Goal: Transaction & Acquisition: Purchase product/service

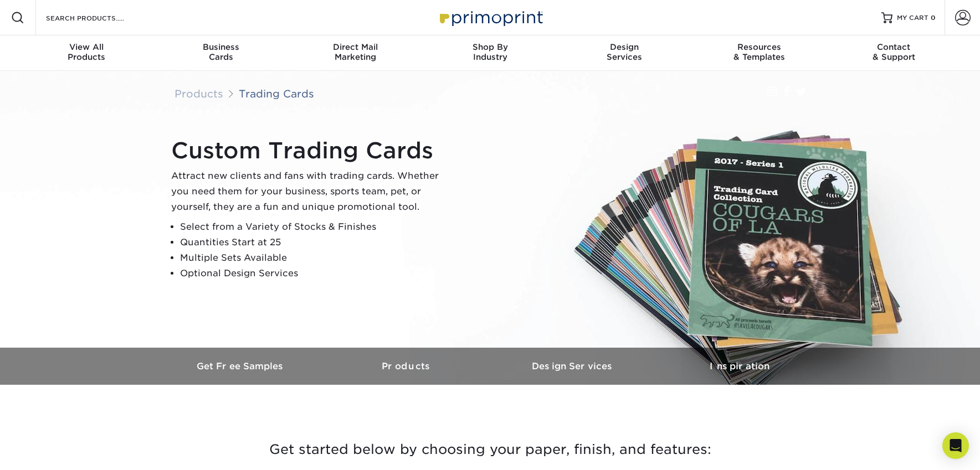
click at [212, 146] on h1 "Custom Trading Cards" at bounding box center [309, 150] width 277 height 27
click at [412, 369] on h3 "Products" at bounding box center [407, 366] width 166 height 11
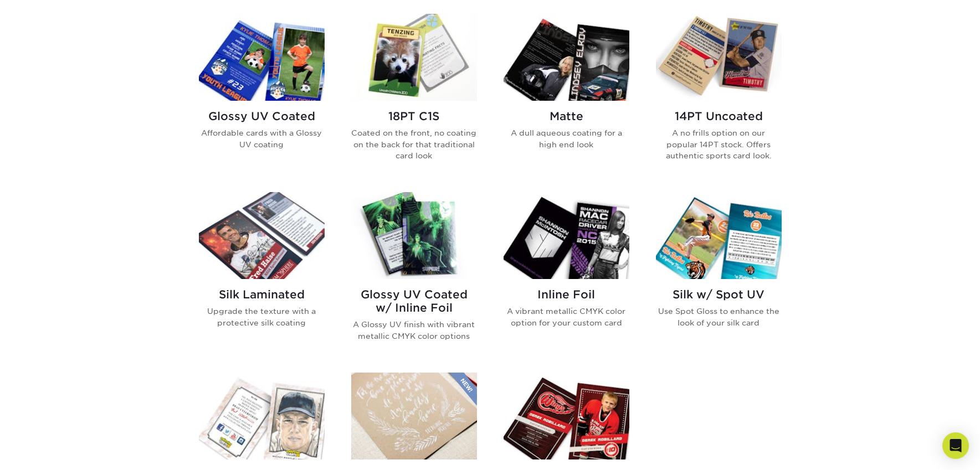
scroll to position [476, 0]
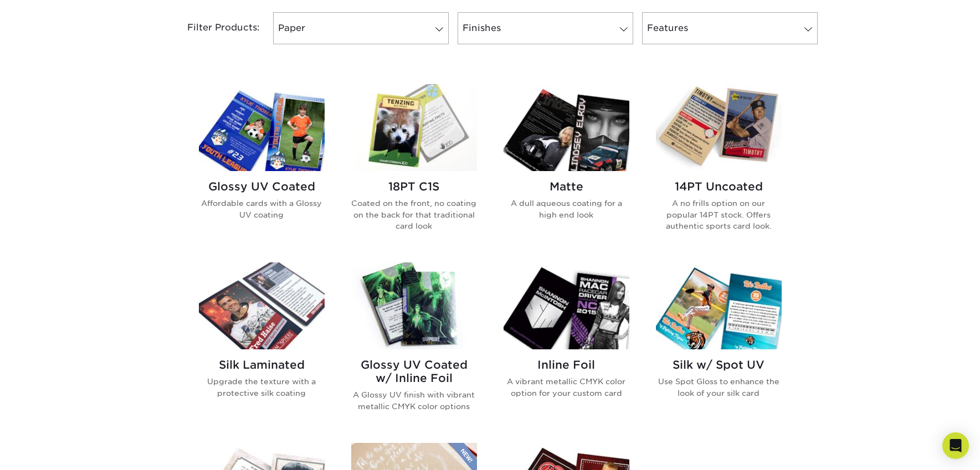
click at [713, 116] on img at bounding box center [719, 127] width 126 height 87
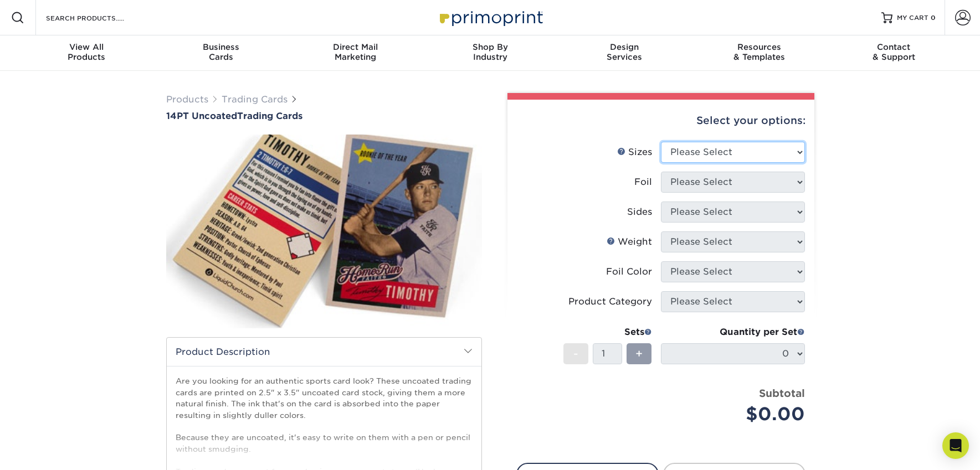
click at [758, 152] on select "Please Select 2.5" x 3.5"" at bounding box center [733, 152] width 144 height 21
select select "2.50x3.50"
click at [661, 142] on select "Please Select 2.5" x 3.5"" at bounding box center [733, 152] width 144 height 21
click at [799, 182] on select "Please Select Yes No" at bounding box center [733, 182] width 144 height 21
select select "1"
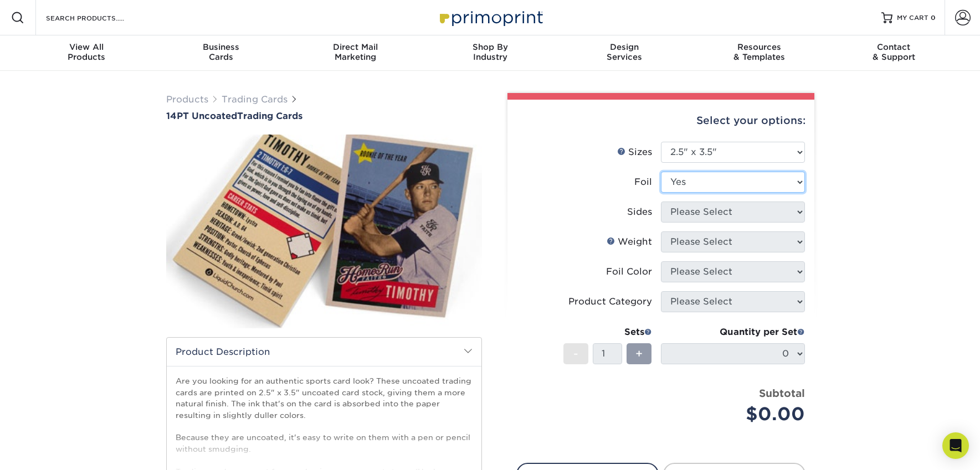
click at [661, 172] on select "Please Select Yes No" at bounding box center [733, 182] width 144 height 21
click at [788, 209] on select "Please Select Print Both Sides - Foil Both Sides Print Both Sides - Foil Front …" at bounding box center [733, 212] width 144 height 21
select select "e9e9dfb3-fba1-4d60-972c-fd9ca5904d33"
click at [661, 202] on select "Please Select Print Both Sides - Foil Both Sides Print Both Sides - Foil Front …" at bounding box center [733, 212] width 144 height 21
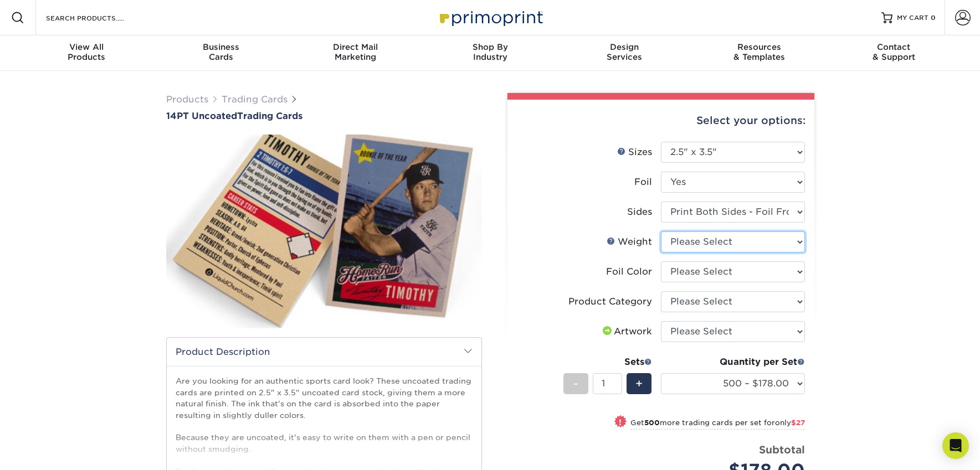
click at [800, 243] on select "Please Select 14PT Uncoated" at bounding box center [733, 242] width 144 height 21
select select "14PT Uncoated"
click at [661, 232] on select "Please Select 14PT Uncoated" at bounding box center [733, 242] width 144 height 21
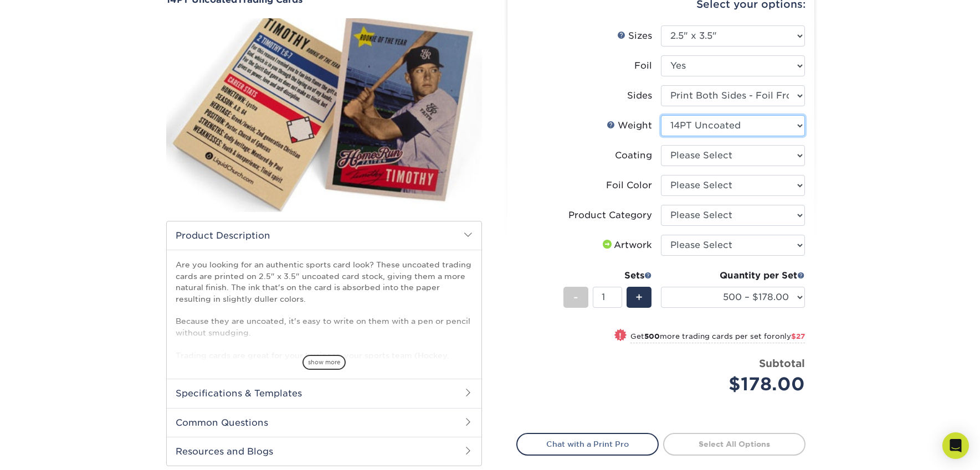
scroll to position [140, 0]
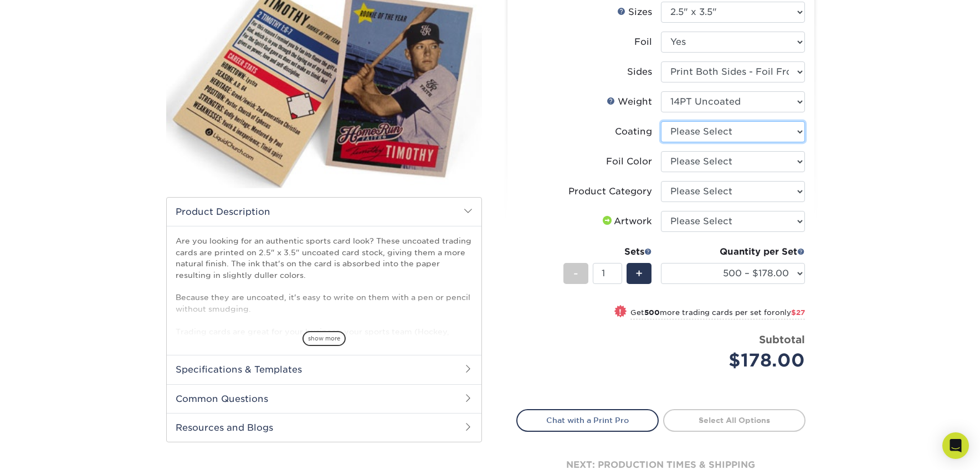
click at [711, 133] on select at bounding box center [733, 131] width 144 height 21
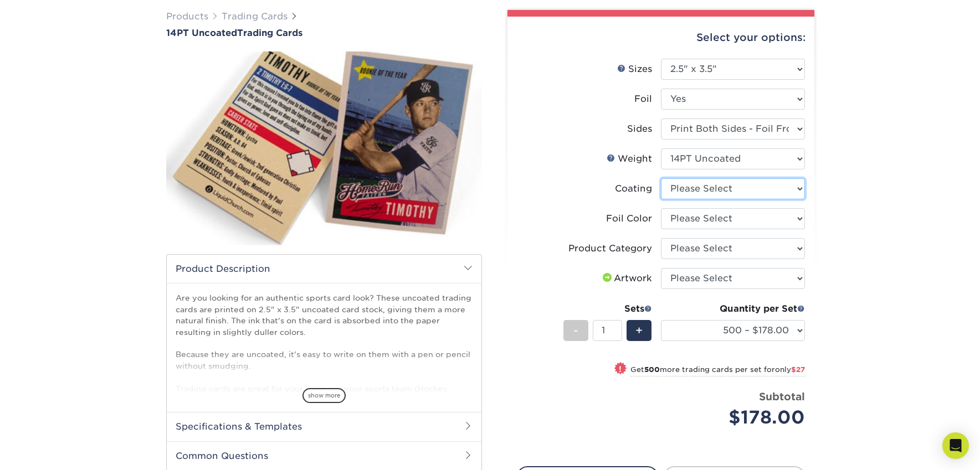
scroll to position [78, 0]
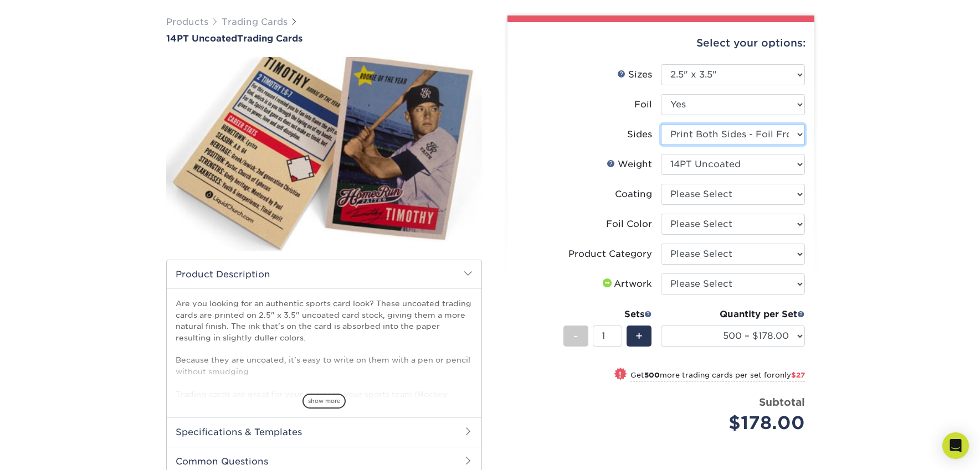
click at [778, 133] on select "Please Select Print Both Sides - Foil Both Sides Print Both Sides - Foil Front …" at bounding box center [733, 134] width 144 height 21
select select "-1"
click at [661, 124] on select "Please Select Print Both Sides - Foil Both Sides Print Both Sides - Foil Front …" at bounding box center [733, 134] width 144 height 21
select select
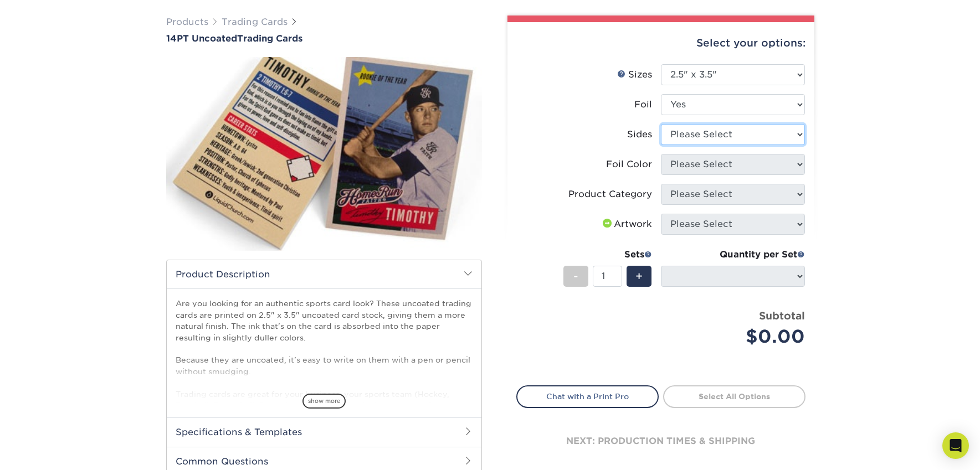
click at [779, 133] on select "Please Select Print Both Sides - Foil Both Sides Print Both Sides - Foil Front …" at bounding box center [733, 134] width 144 height 21
click at [731, 104] on select "Please Select Yes No" at bounding box center [733, 104] width 144 height 21
select select "0"
click at [661, 94] on select "Please Select Yes No" at bounding box center [733, 104] width 144 height 21
select select
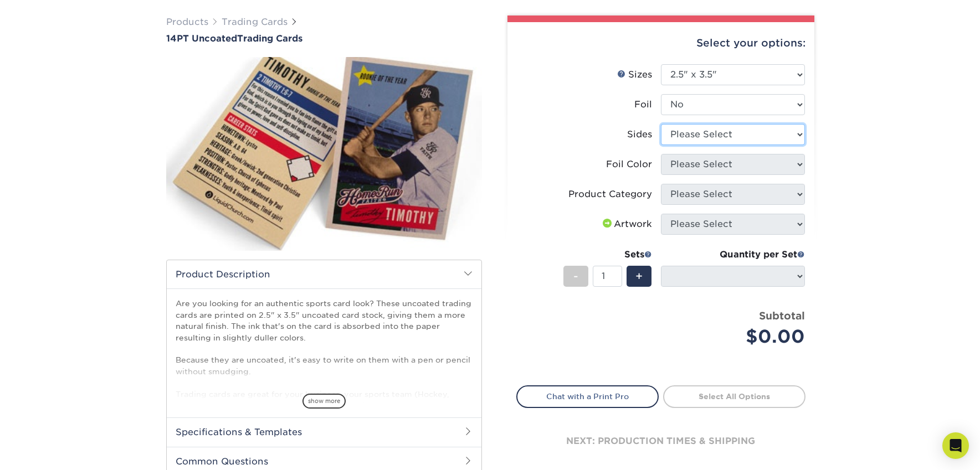
click at [729, 137] on select "Please Select Print Both Sides Print Front Only" at bounding box center [733, 134] width 144 height 21
select select "13abbda7-1d64-4f25-8bb2-c179b224825d"
click at [661, 124] on select "Please Select Print Both Sides Print Front Only" at bounding box center [733, 134] width 144 height 21
select select "-1"
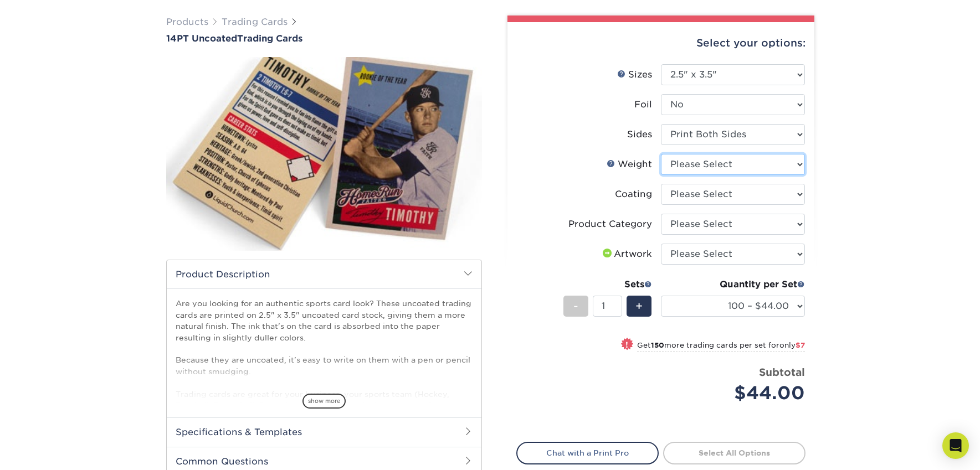
click at [798, 163] on select "Please Select 14PT Uncoated" at bounding box center [733, 164] width 144 height 21
select select "14PT Uncoated"
click at [661, 154] on select "Please Select 14PT Uncoated" at bounding box center [733, 164] width 144 height 21
click at [799, 194] on select at bounding box center [733, 194] width 144 height 21
click at [778, 210] on li "Coating" at bounding box center [661, 199] width 288 height 30
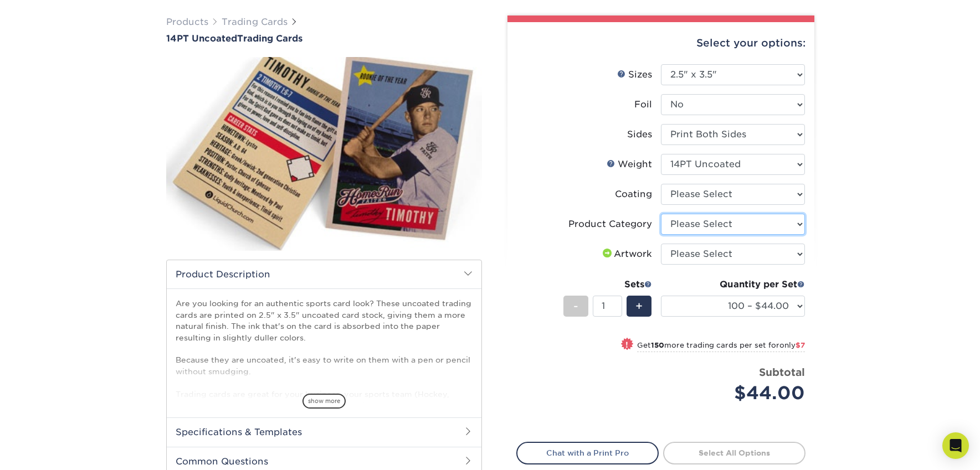
click at [780, 218] on select "Please Select Trading Cards" at bounding box center [733, 224] width 144 height 21
select select "c2f9bce9-36c2-409d-b101-c29d9d031e18"
click at [661, 214] on select "Please Select Trading Cards" at bounding box center [733, 224] width 144 height 21
click at [798, 246] on select "Please Select I will upload files I need a design - $100" at bounding box center [733, 254] width 144 height 21
select select "upload"
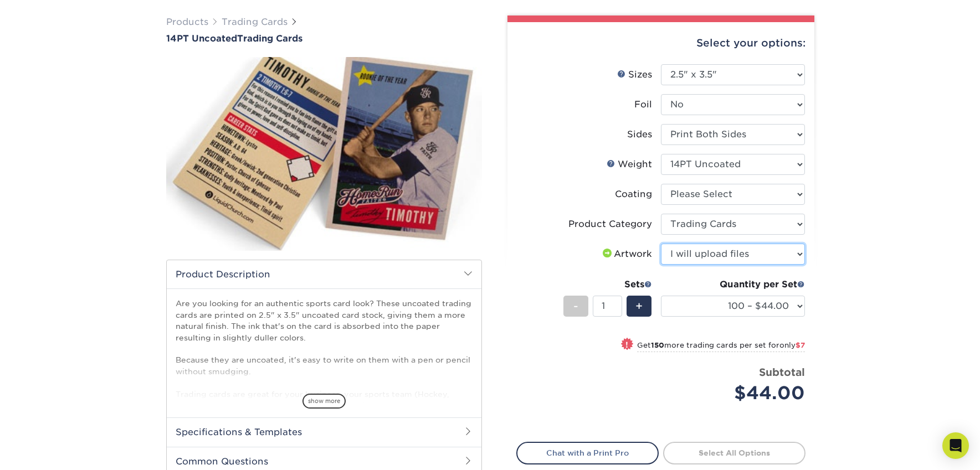
click at [661, 244] on select "Please Select I will upload files I need a design - $100" at bounding box center [733, 254] width 144 height 21
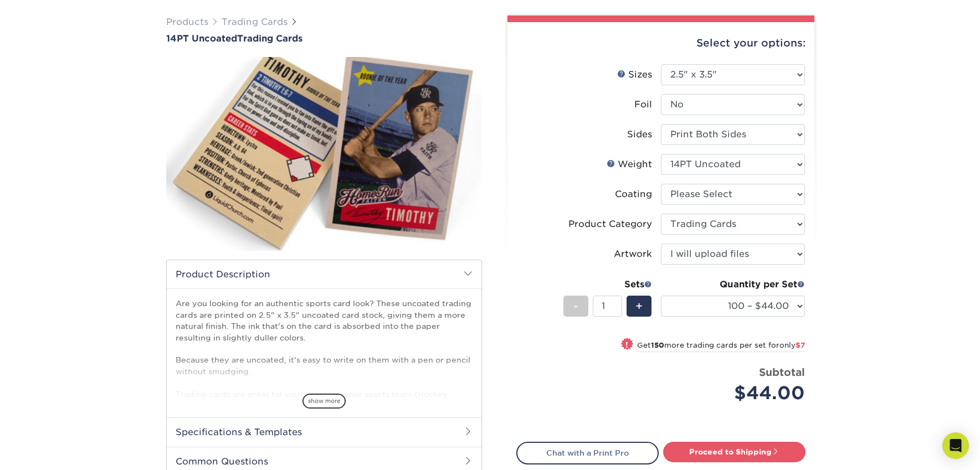
click at [911, 214] on div "Products Trading Cards 14PT Uncoated Trading Cards show more Templates" at bounding box center [490, 282] width 980 height 578
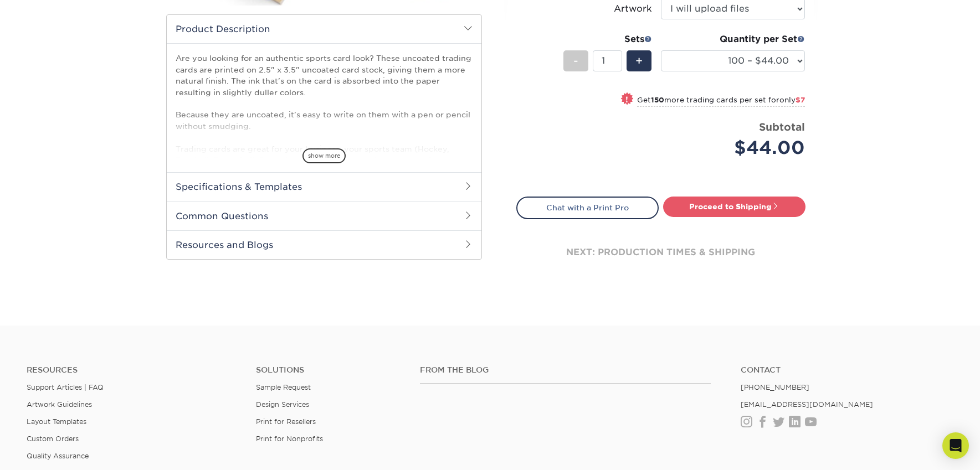
scroll to position [356, 0]
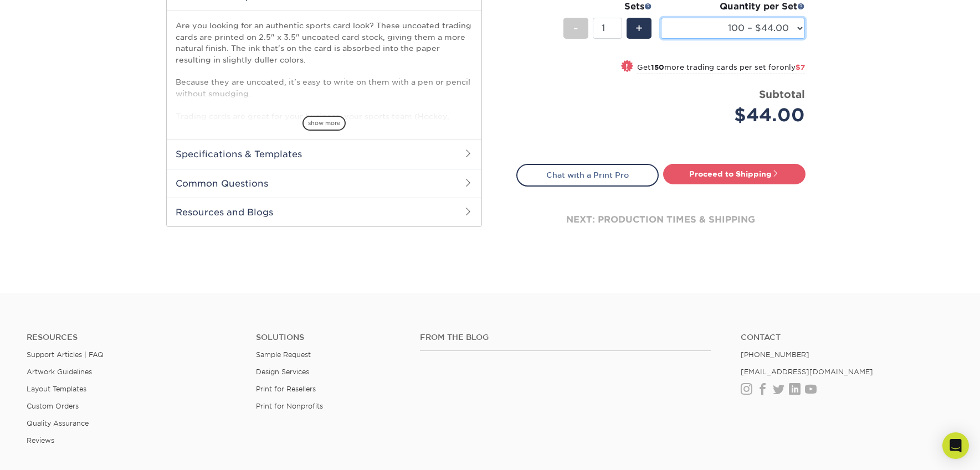
click at [764, 30] on select "100 – $44.00 250 – $51.00 500 – $54.00 1000 – $78.00 2500 – $148.00 5000 – $198…" at bounding box center [733, 28] width 144 height 21
